Goal: Communication & Community: Answer question/provide support

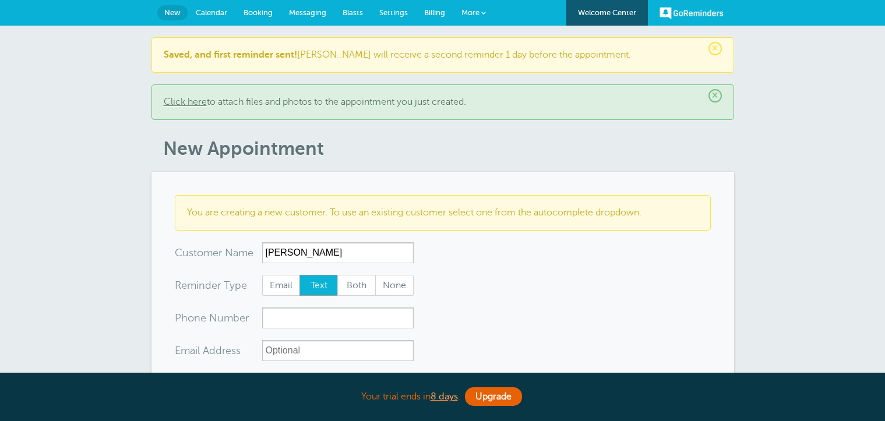
select select "160212"
click at [217, 10] on span "Calendar" at bounding box center [211, 12] width 31 height 9
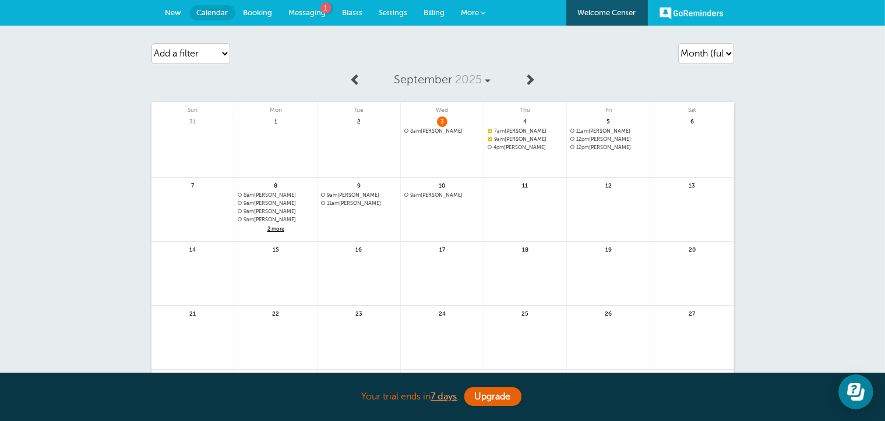
click at [524, 108] on span "Thu" at bounding box center [525, 108] width 83 height 12
click at [524, 129] on span "7am James Norman" at bounding box center [526, 131] width 76 height 6
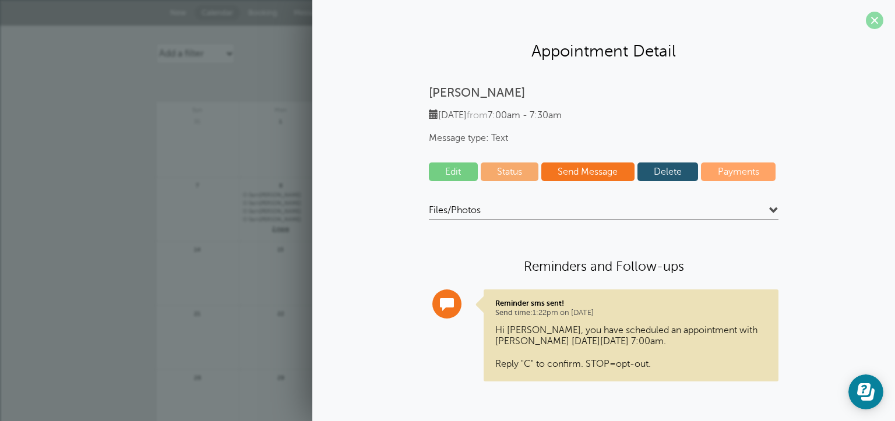
click at [874, 22] on span at bounding box center [874, 20] width 17 height 17
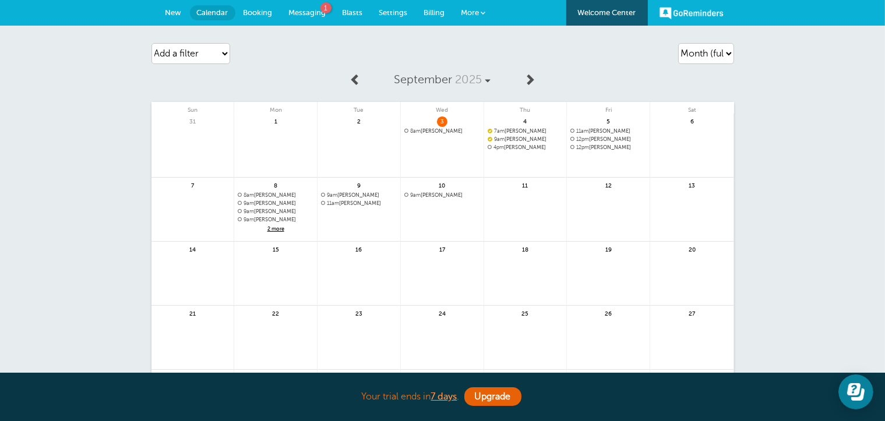
click at [303, 15] on span "Messaging" at bounding box center [307, 12] width 37 height 9
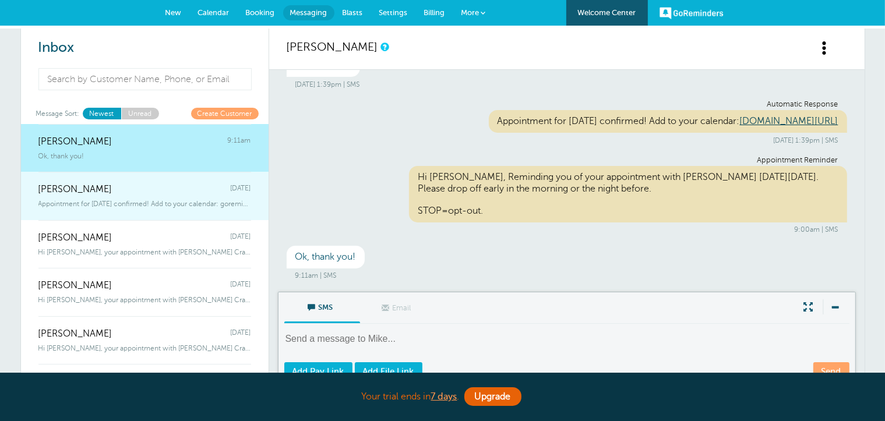
click at [118, 182] on div "James Norman Tuesday" at bounding box center [144, 183] width 213 height 23
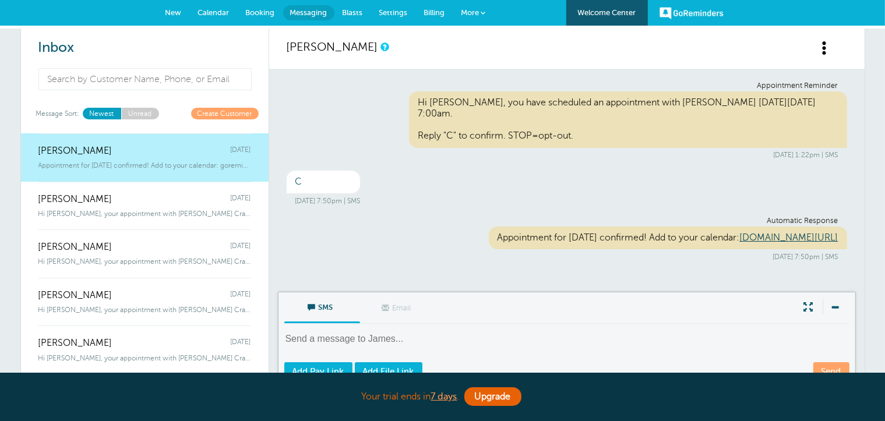
scroll to position [58, 0]
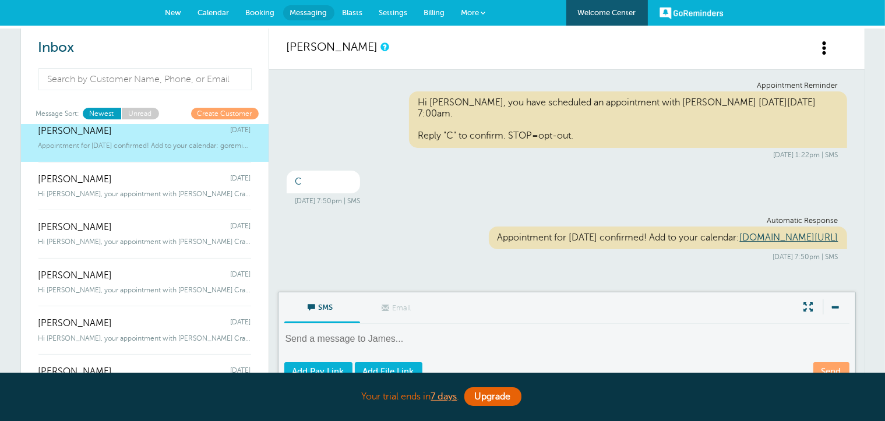
click at [118, 182] on div "Nicole Fitzgerald Tuesday" at bounding box center [144, 173] width 213 height 23
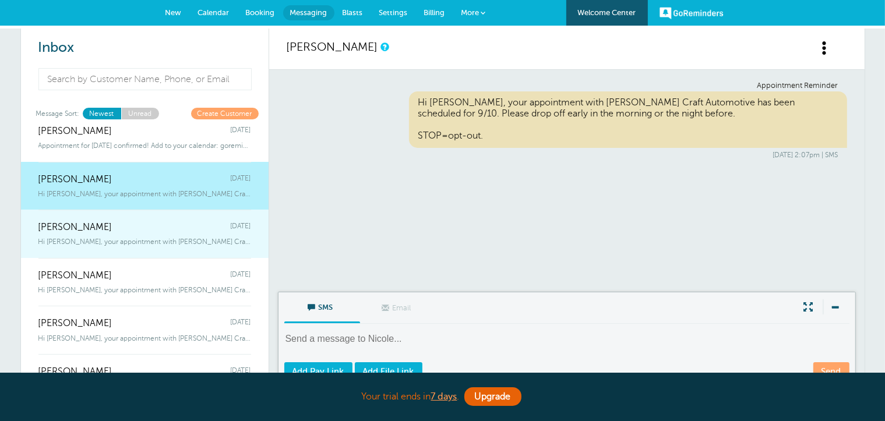
click at [127, 243] on span "Hi Ralph, your appointment with Carr Craft Automotive has been scheduled fo" at bounding box center [144, 242] width 213 height 8
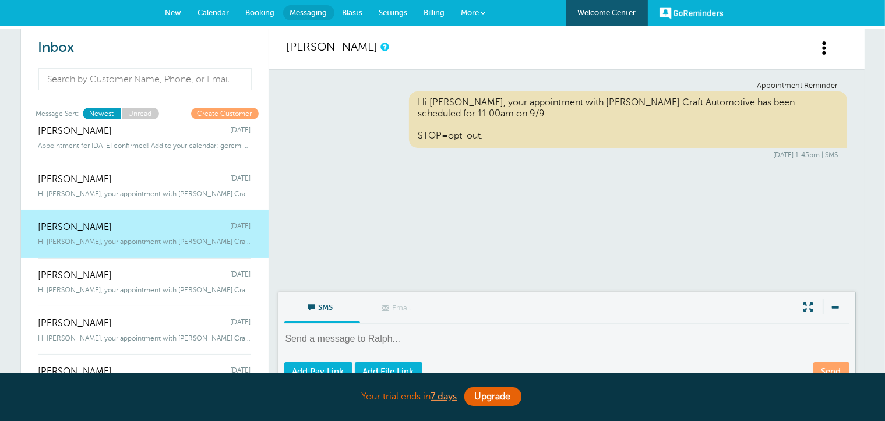
scroll to position [0, 0]
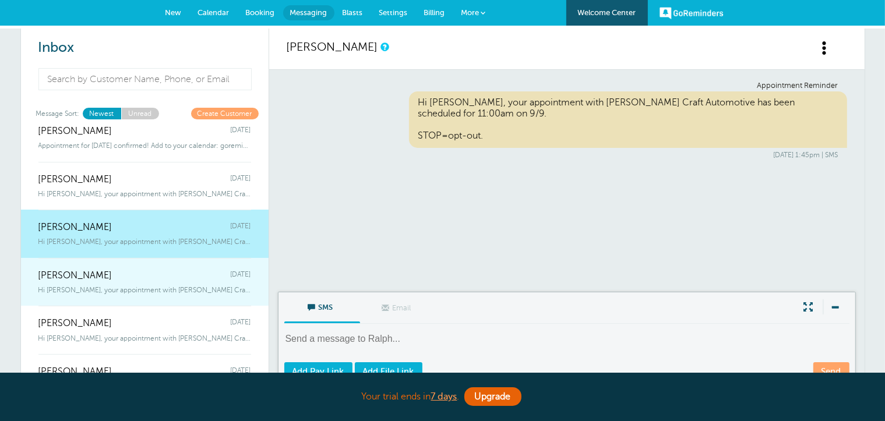
click at [160, 278] on div "Jim Lash Tuesday" at bounding box center [144, 269] width 213 height 23
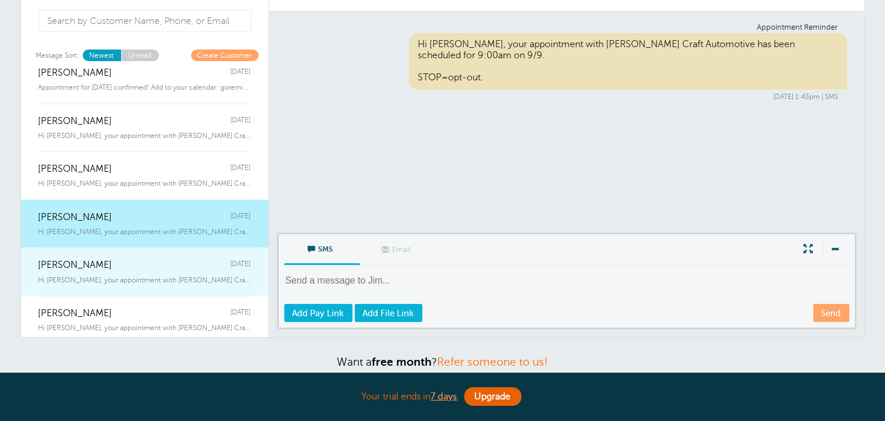
scroll to position [117, 0]
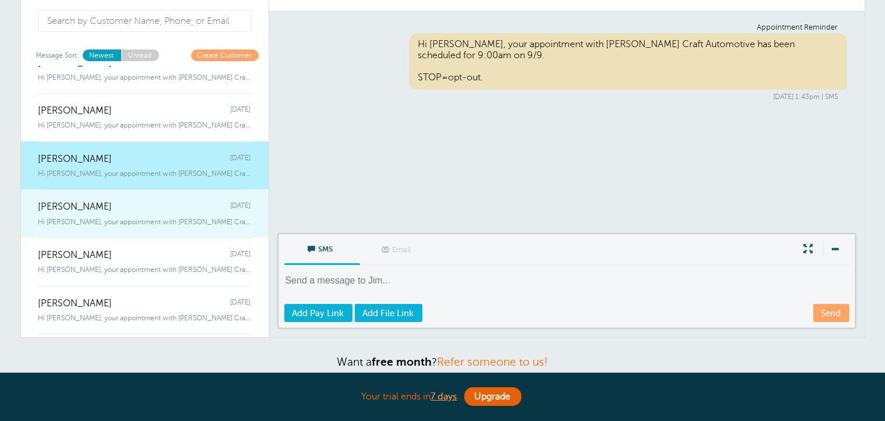
click at [174, 210] on div "Jonathon Vangressen Tuesday" at bounding box center [144, 200] width 213 height 23
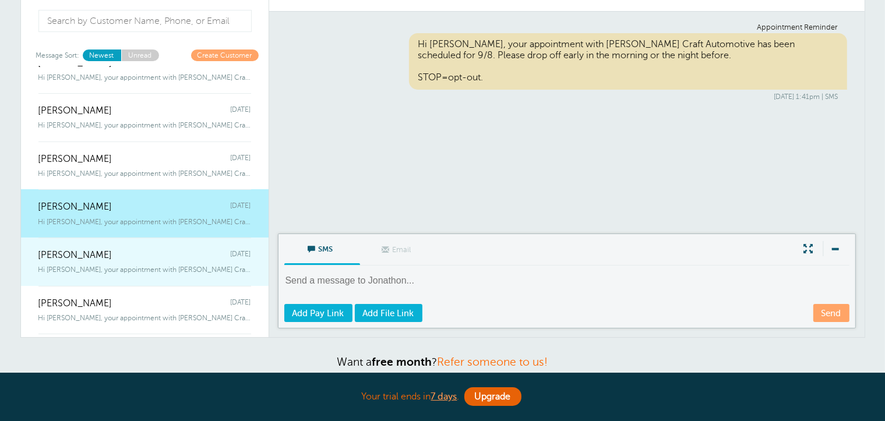
click at [171, 261] on div "Hi Michelle, your appointment with Carr Craft Automotive has been scheduled" at bounding box center [144, 267] width 213 height 13
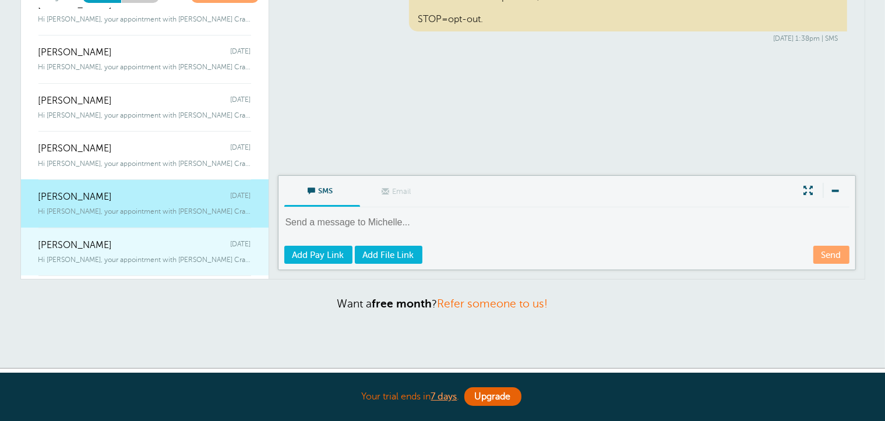
click at [147, 249] on div "Justin Bradley Tuesday" at bounding box center [144, 239] width 213 height 23
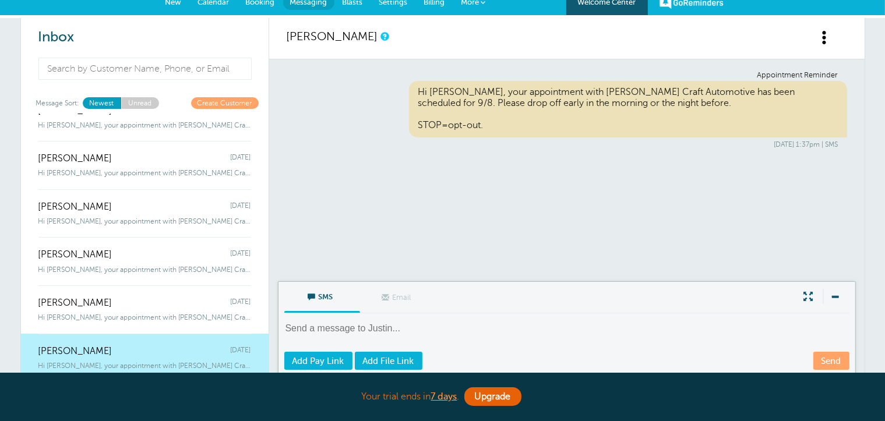
scroll to position [0, 0]
